Goal: Communication & Community: Answer question/provide support

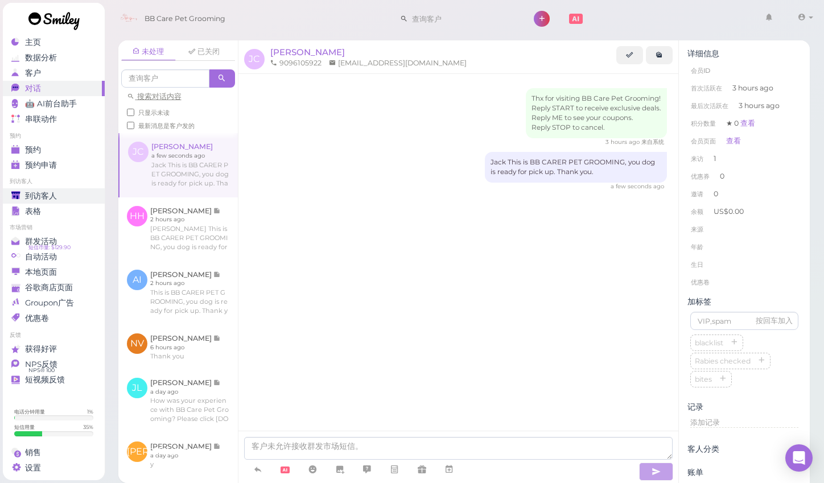
click at [89, 203] on link "到访客人" at bounding box center [54, 195] width 102 height 15
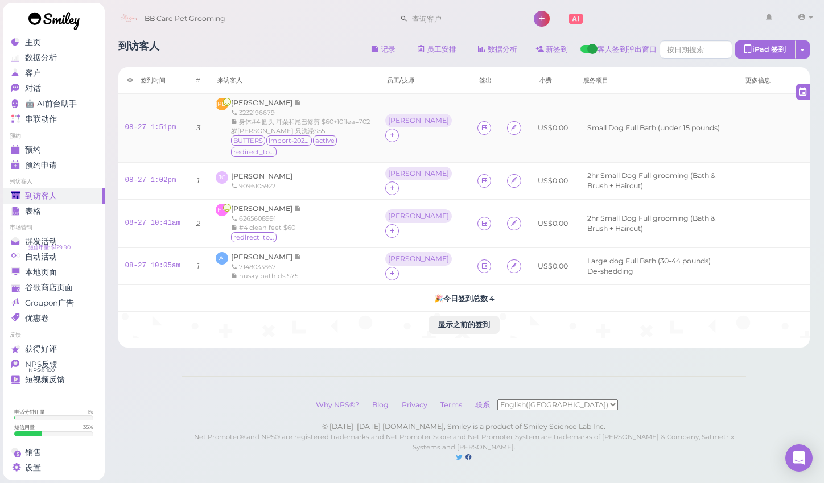
click at [252, 101] on span "[PERSON_NAME]" at bounding box center [262, 102] width 63 height 9
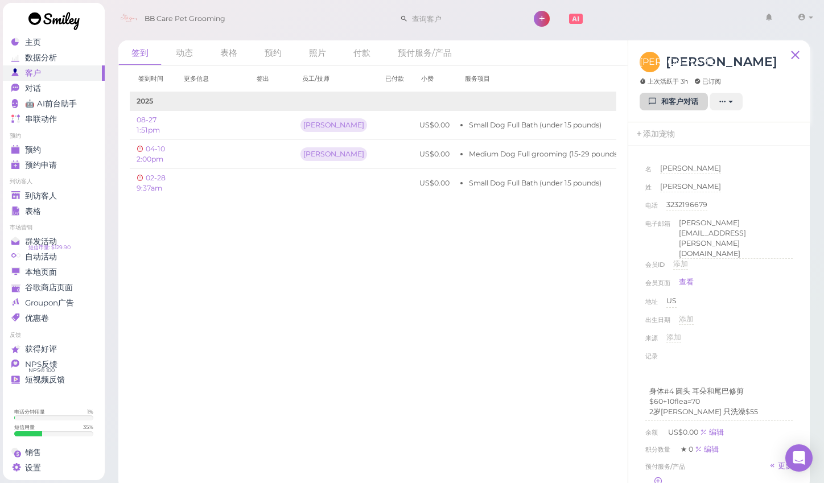
click at [650, 102] on icon at bounding box center [652, 101] width 7 height 9
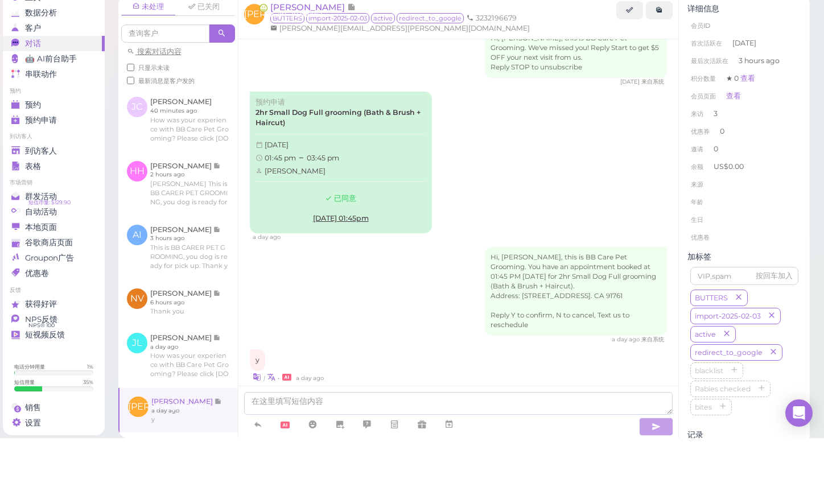
scroll to position [2, 0]
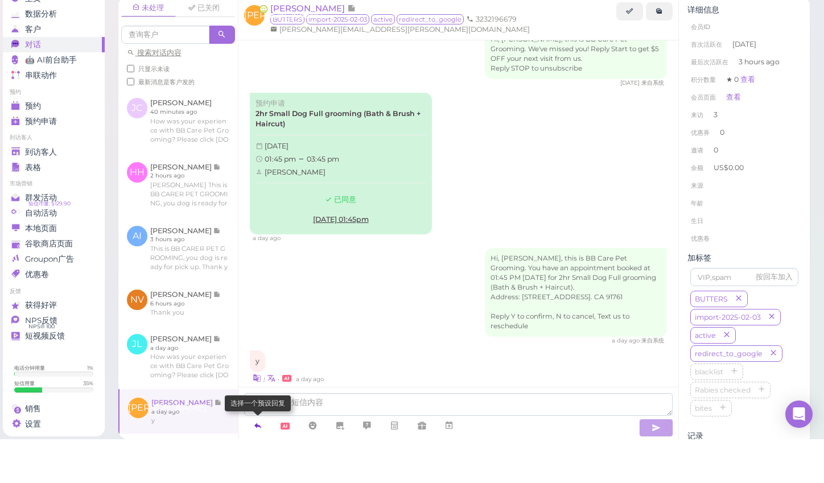
click at [261, 464] on icon at bounding box center [257, 469] width 9 height 11
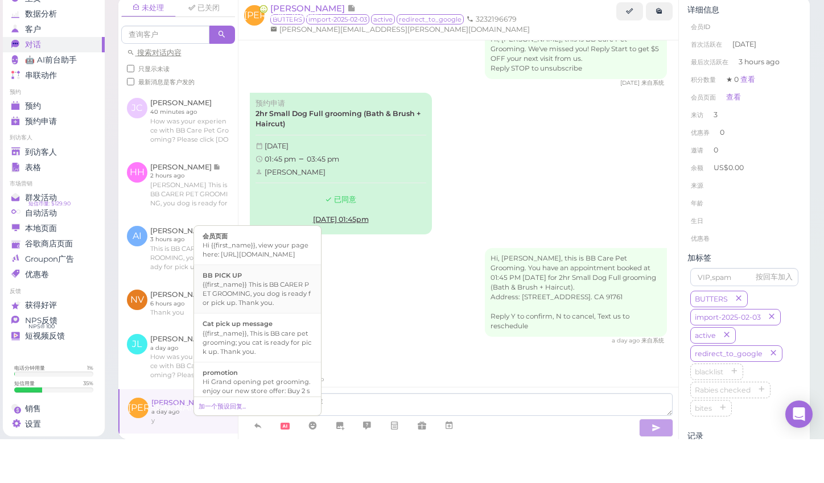
click at [275, 324] on div "{{first_name}} This is BB CARER PET GROOMING, you dog is ready for pick up. Tha…" at bounding box center [258, 337] width 110 height 27
type textarea "{{first_name}} This is BB CARER PET GROOMING, you dog is ready for pick up. Tha…"
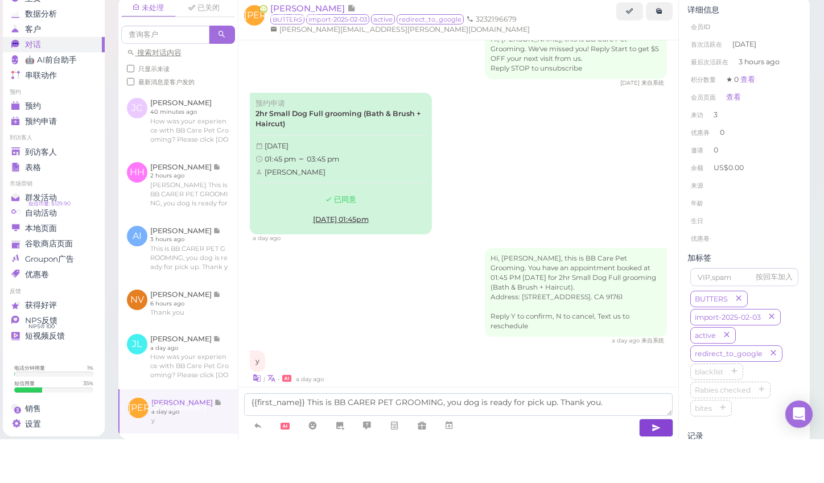
click at [658, 466] on icon "button" at bounding box center [656, 471] width 9 height 11
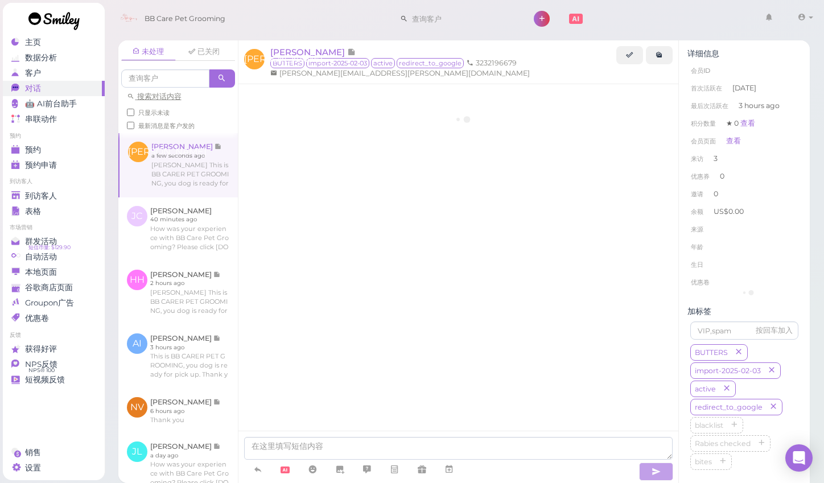
scroll to position [1149, 0]
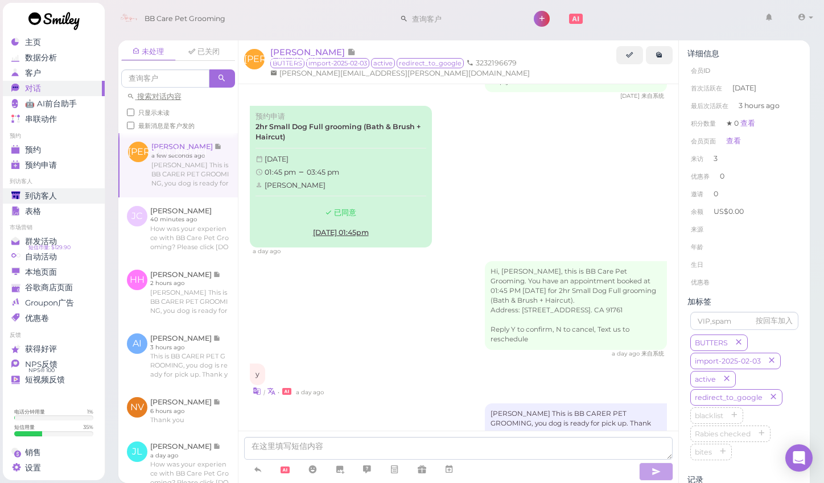
click at [60, 190] on link "到访客人" at bounding box center [54, 195] width 102 height 15
